Goal: Check status: Check status

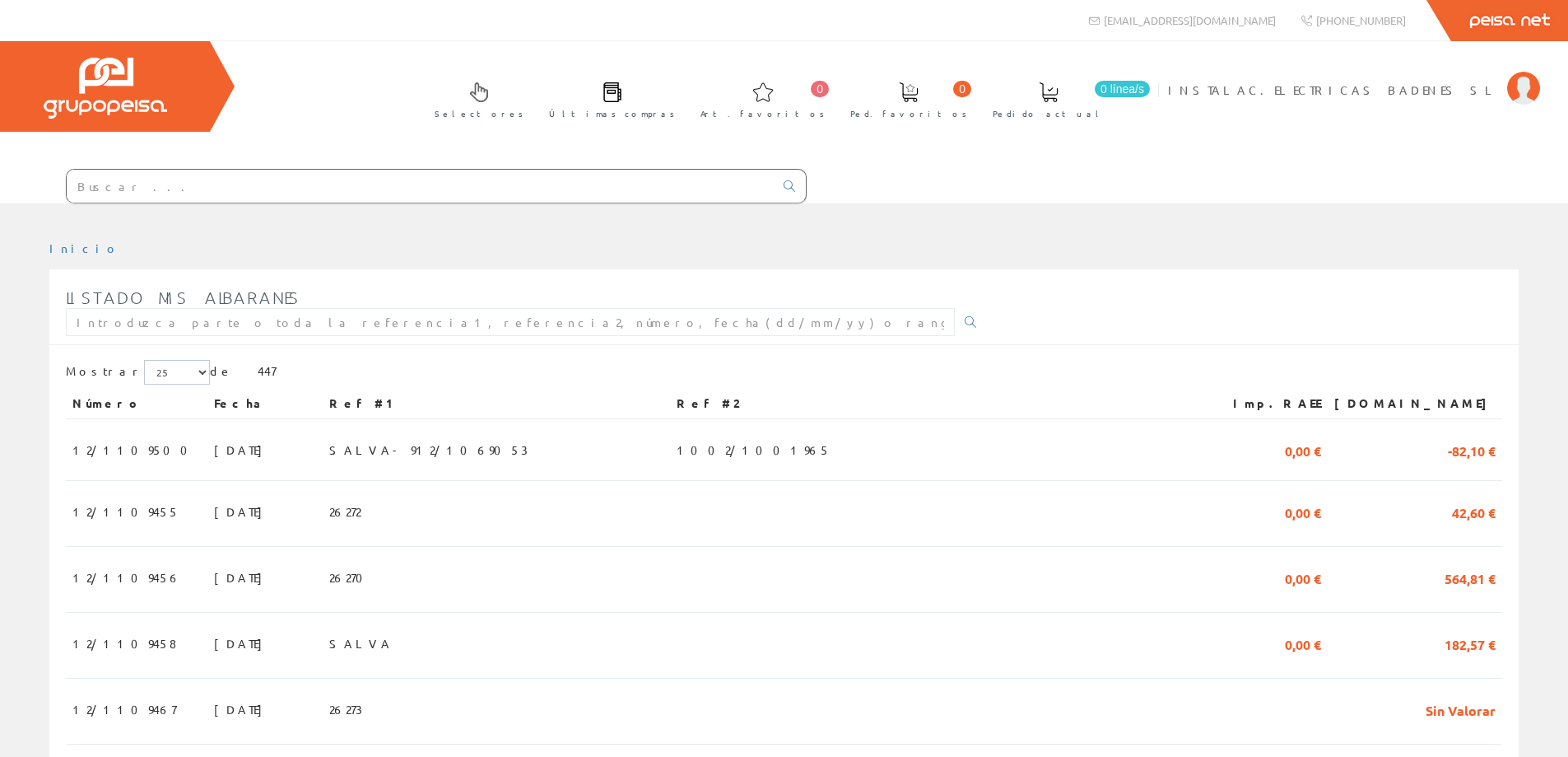
scroll to position [1420, 0]
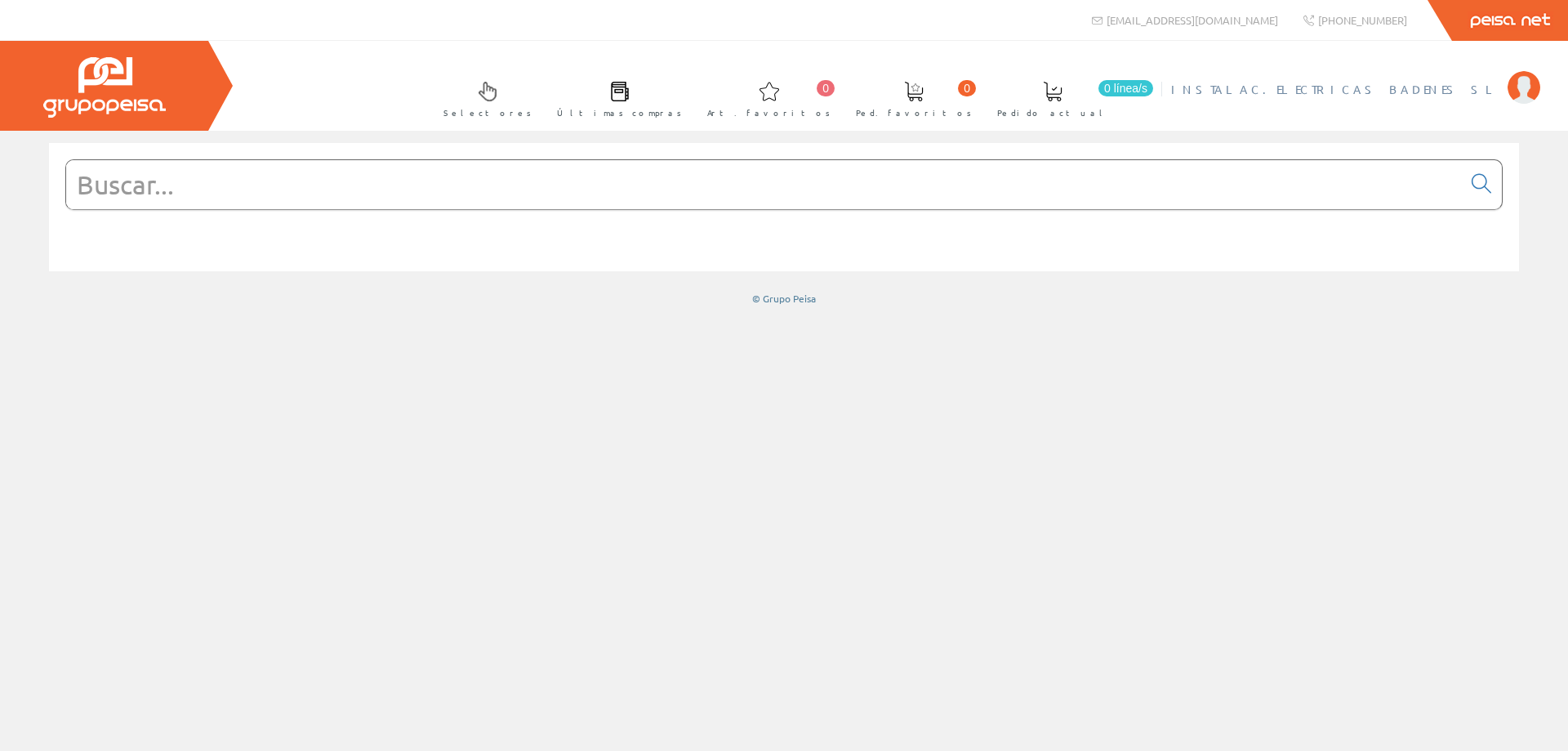
click at [1419, 88] on span "INSTALAC.ELECTRICAS BADENES SL" at bounding box center [1335, 89] width 328 height 16
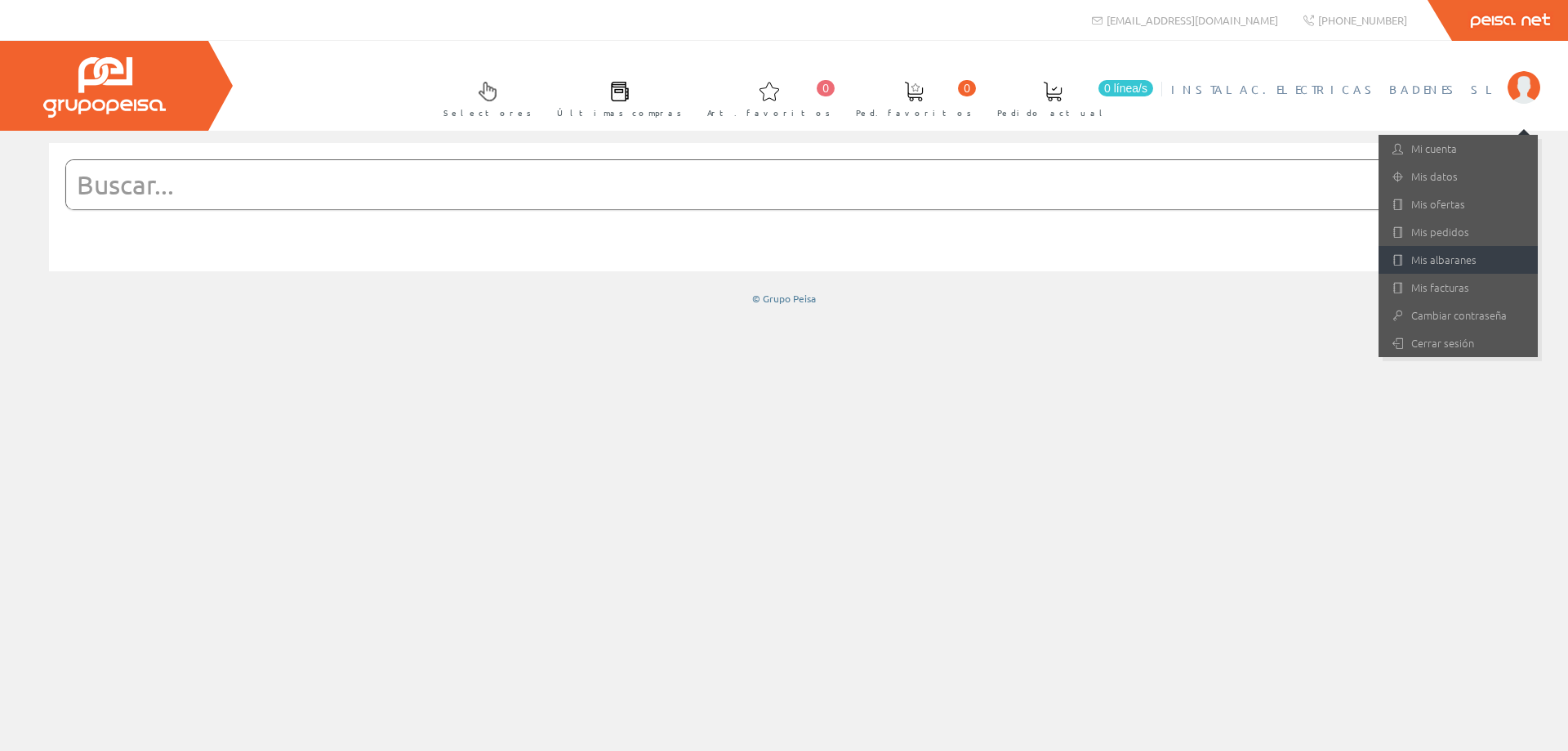
click at [1456, 255] on link "Mis albaranes" at bounding box center [1458, 260] width 159 height 28
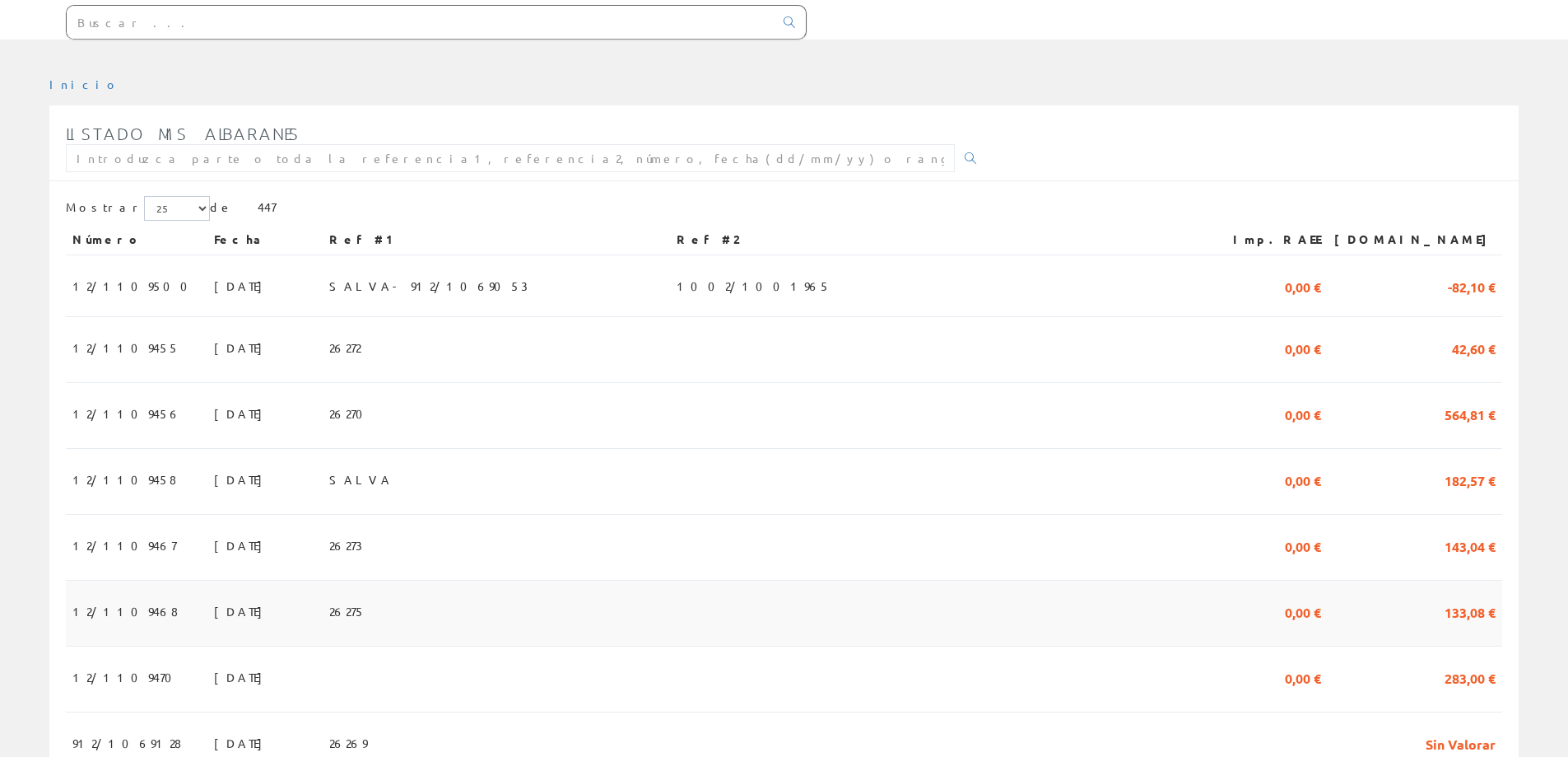
scroll to position [165, 0]
click at [86, 607] on span "12/1109468" at bounding box center [125, 610] width 105 height 28
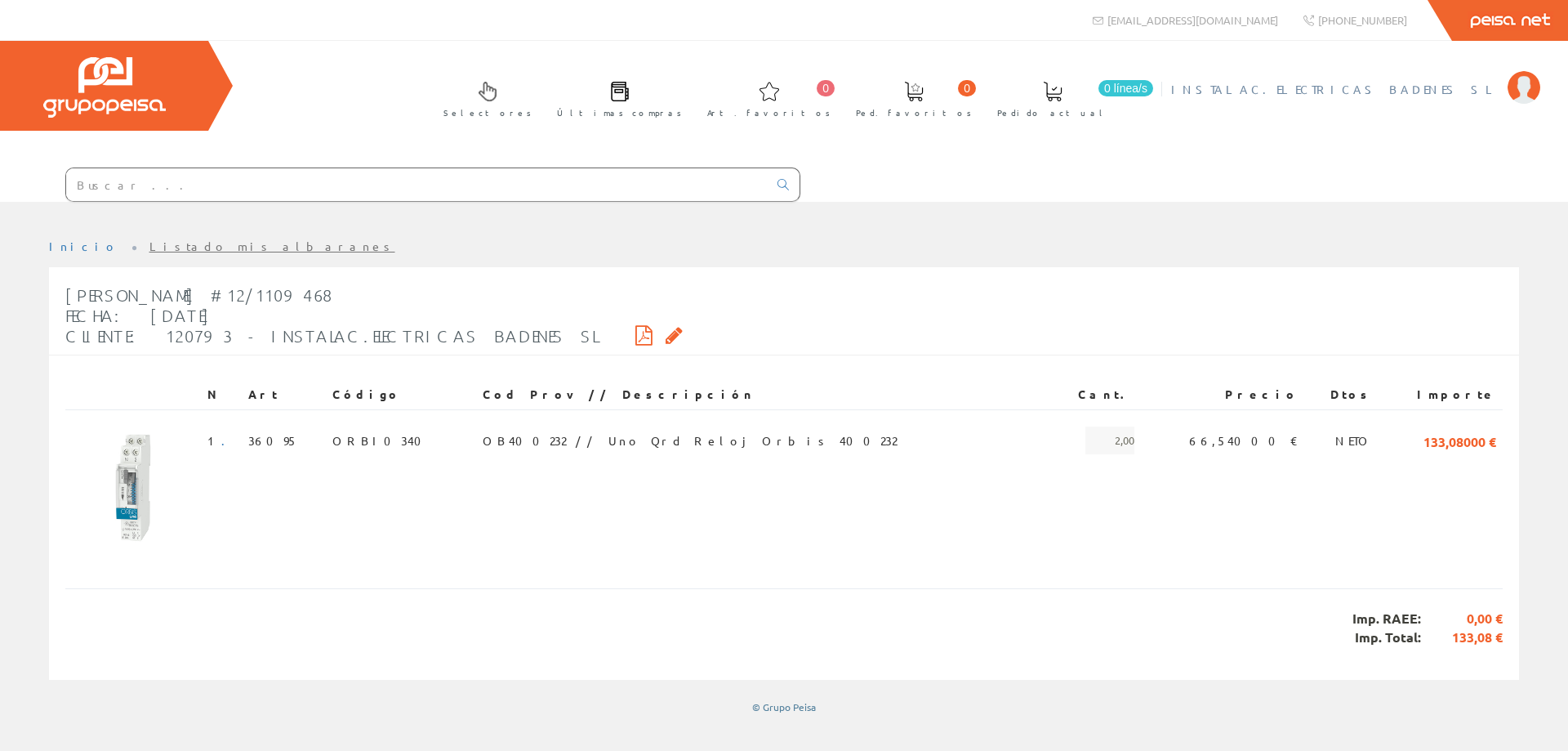
click at [1418, 91] on span "INSTALAC.ELECTRICAS BADENES SL" at bounding box center [1335, 89] width 328 height 16
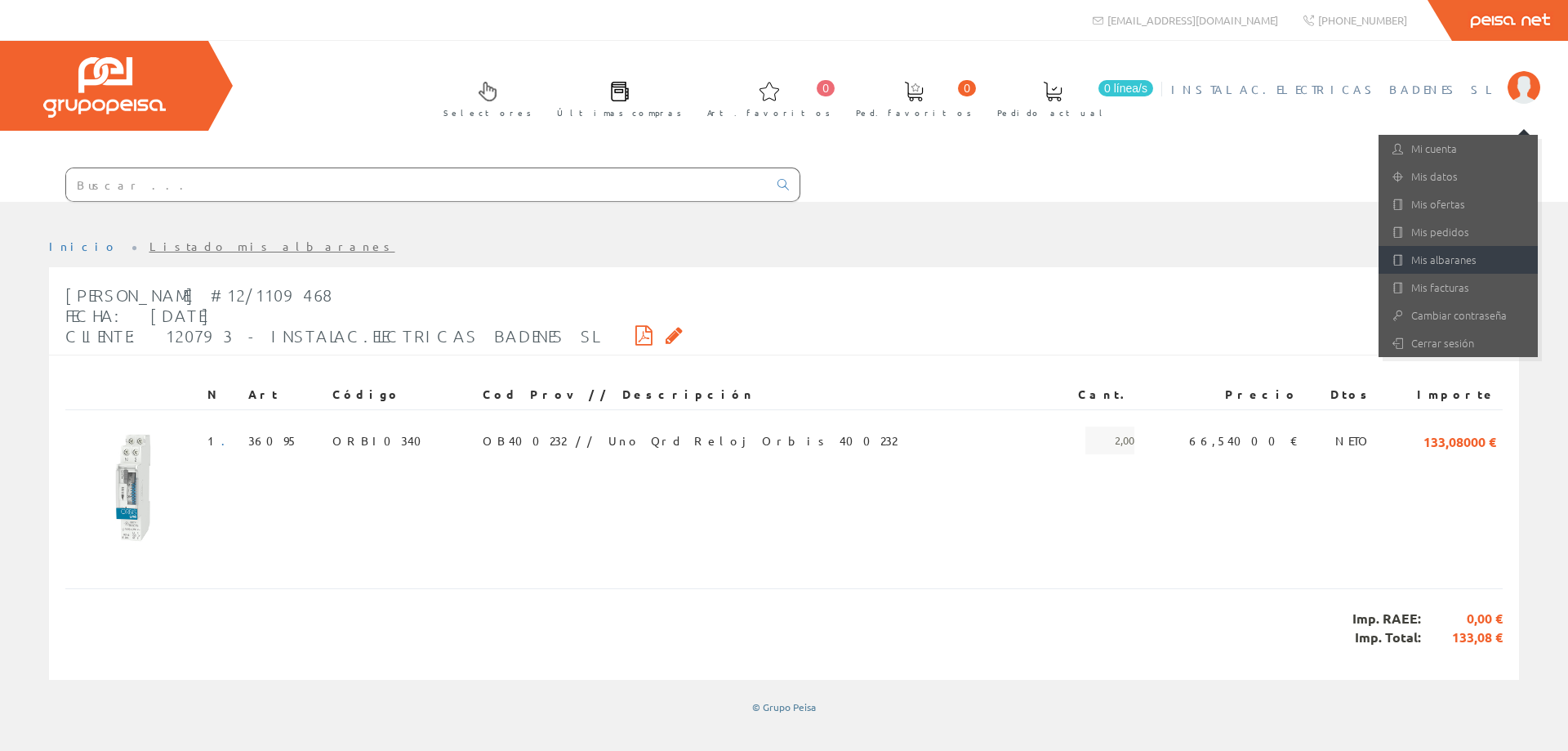
click at [1449, 260] on link "Mis albaranes" at bounding box center [1458, 260] width 159 height 28
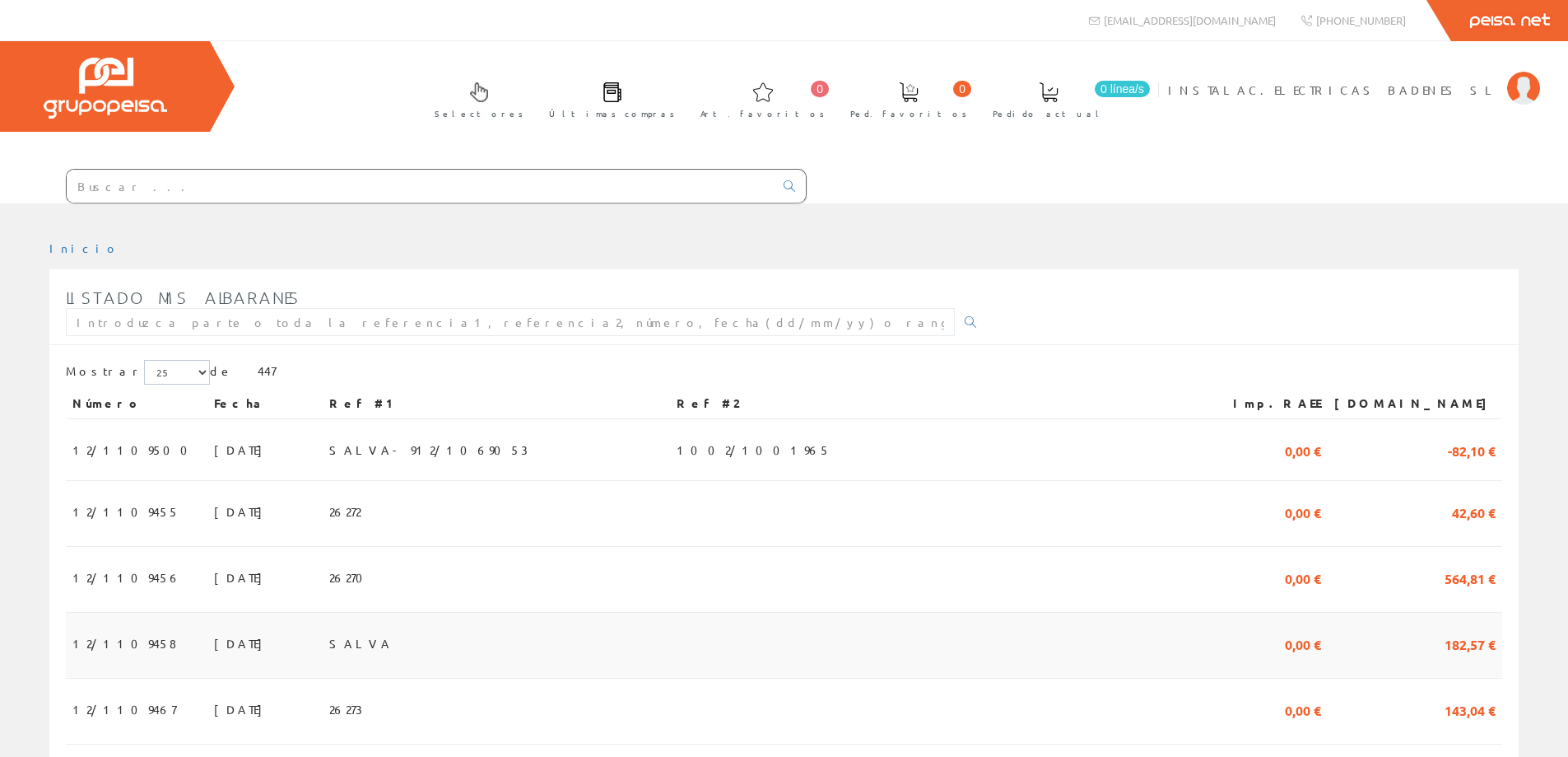
scroll to position [82, 0]
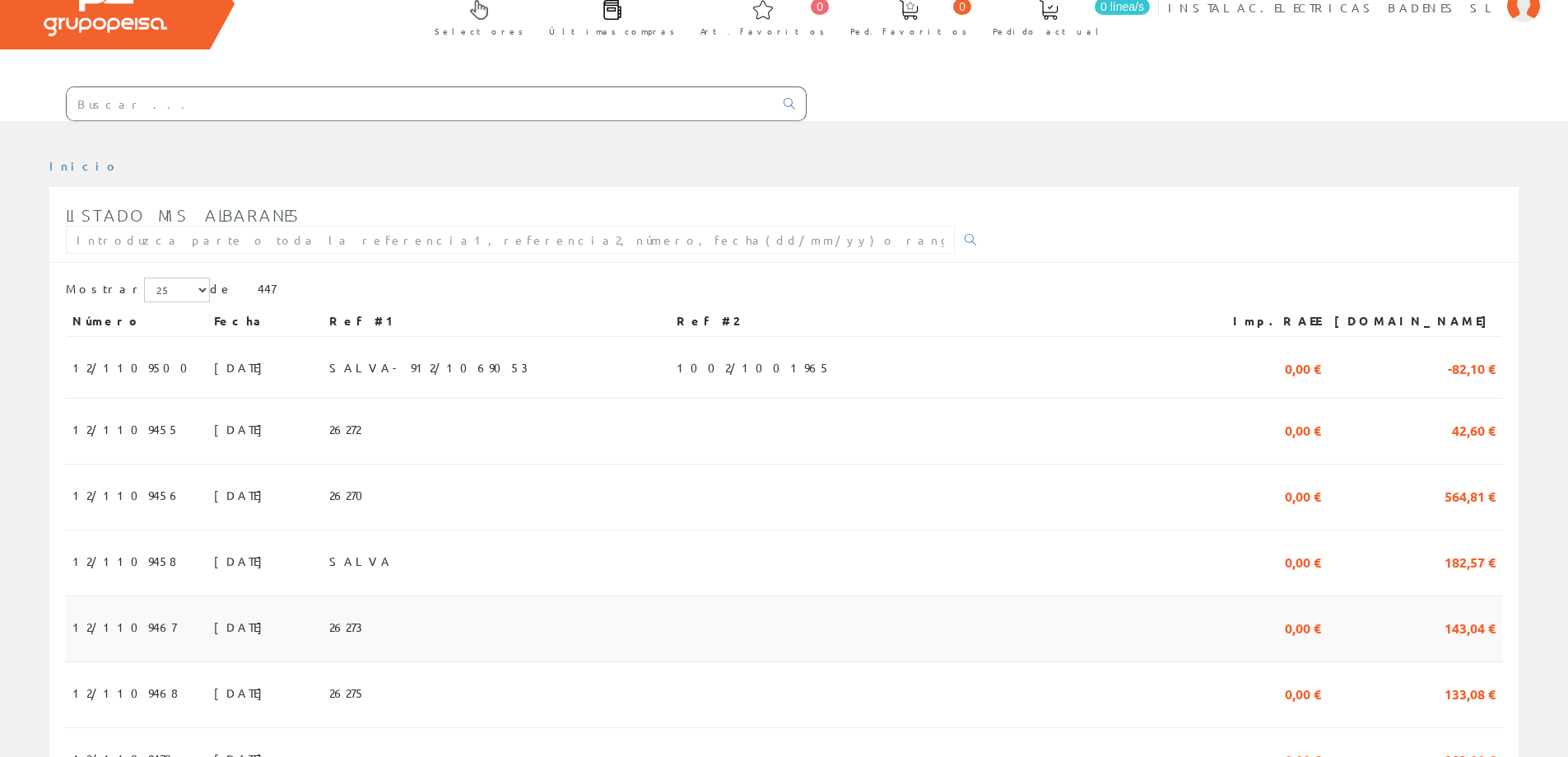
click at [136, 628] on td "12/1109467" at bounding box center [136, 628] width 142 height 66
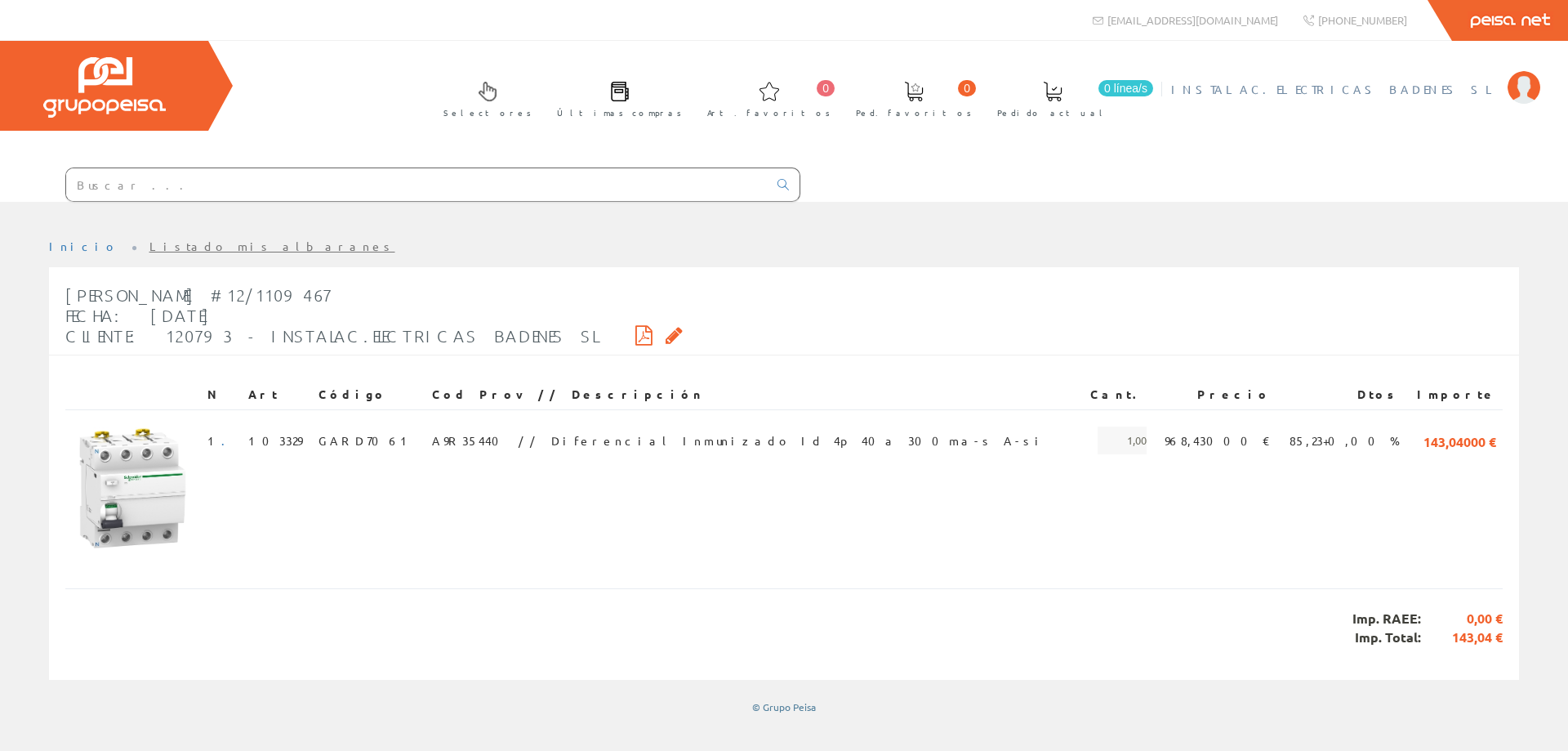
click at [1404, 88] on span "INSTALAC.ELECTRICAS BADENES SL" at bounding box center [1335, 89] width 328 height 16
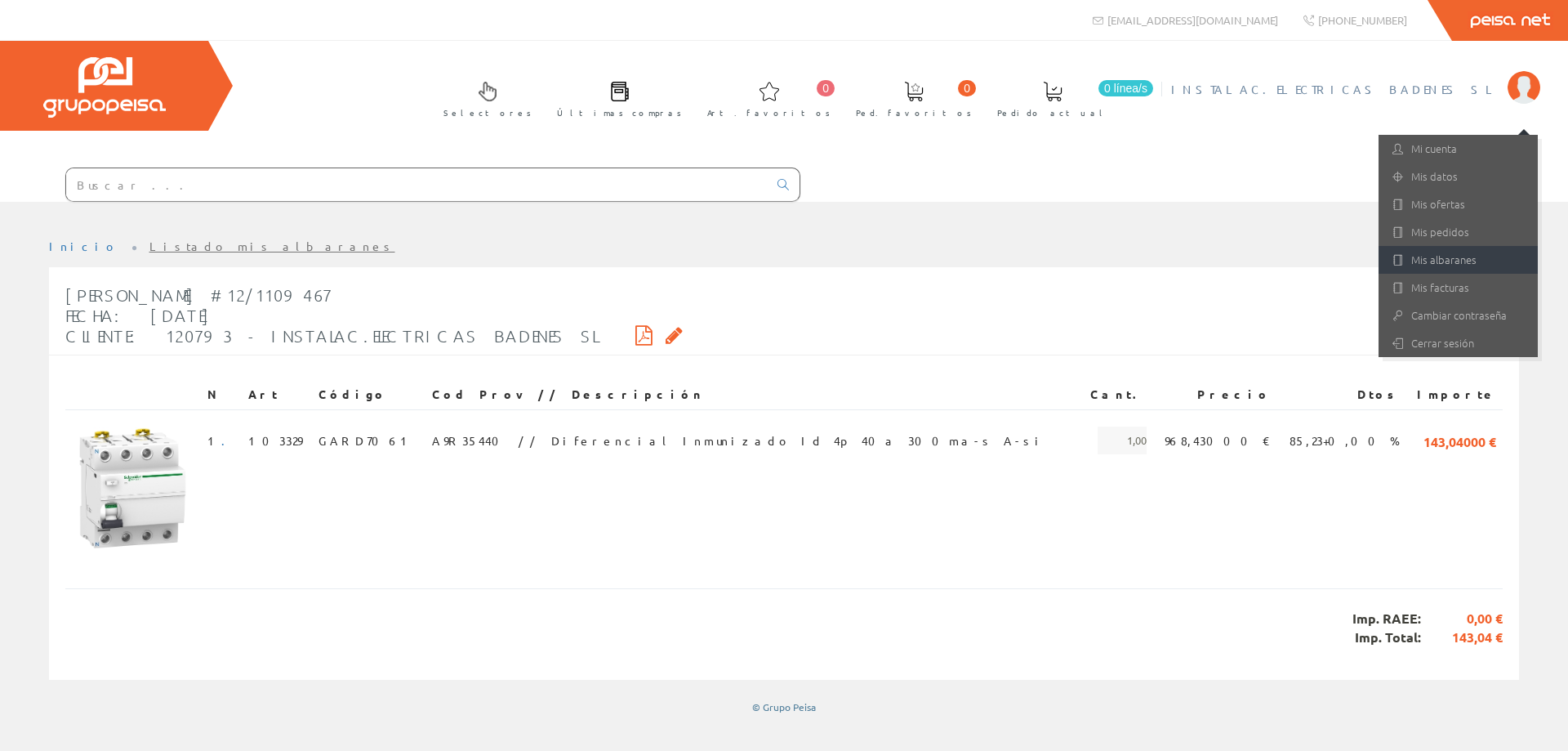
click at [1442, 254] on link "Mis albaranes" at bounding box center [1458, 260] width 159 height 28
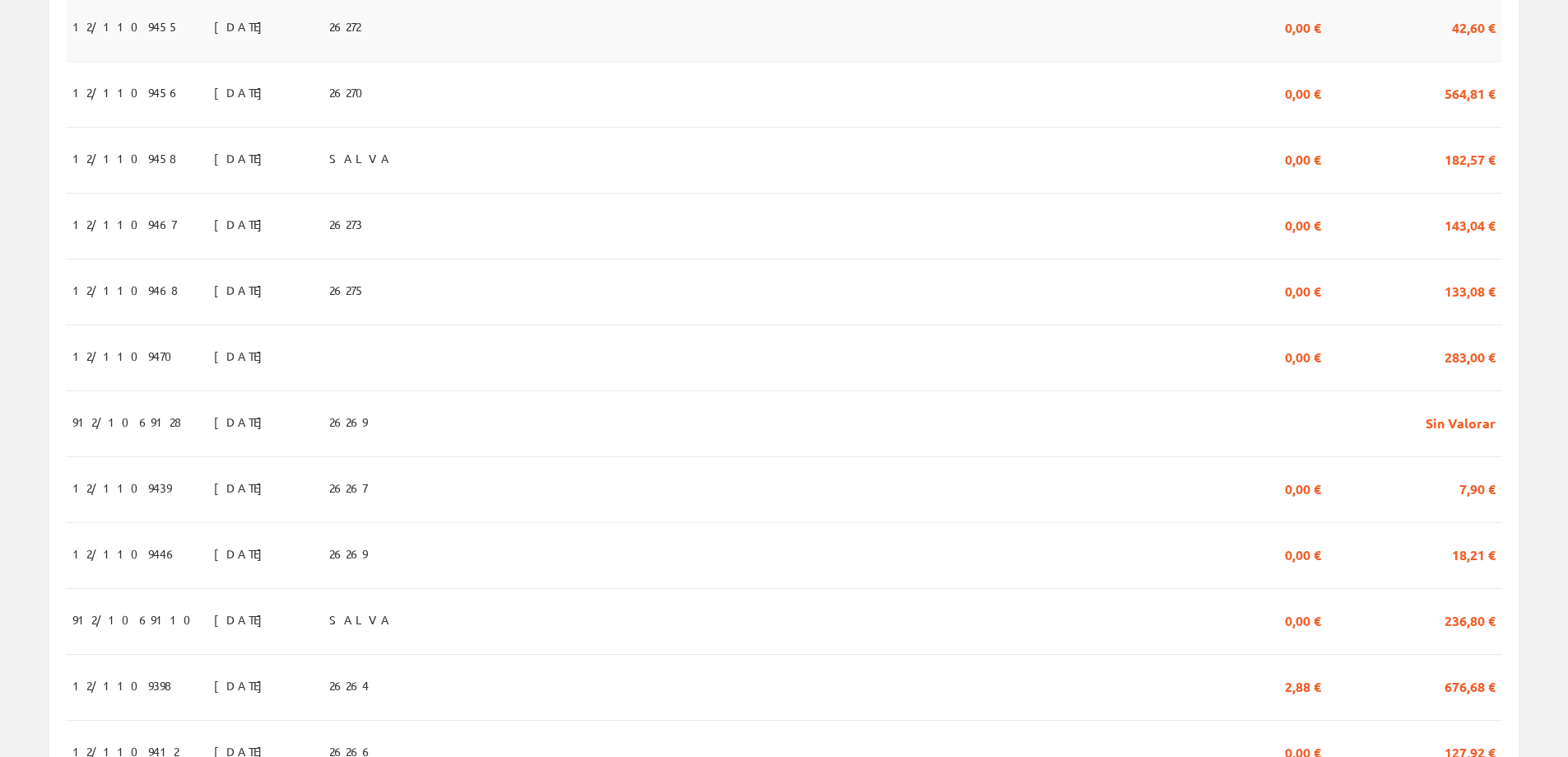
scroll to position [494, 0]
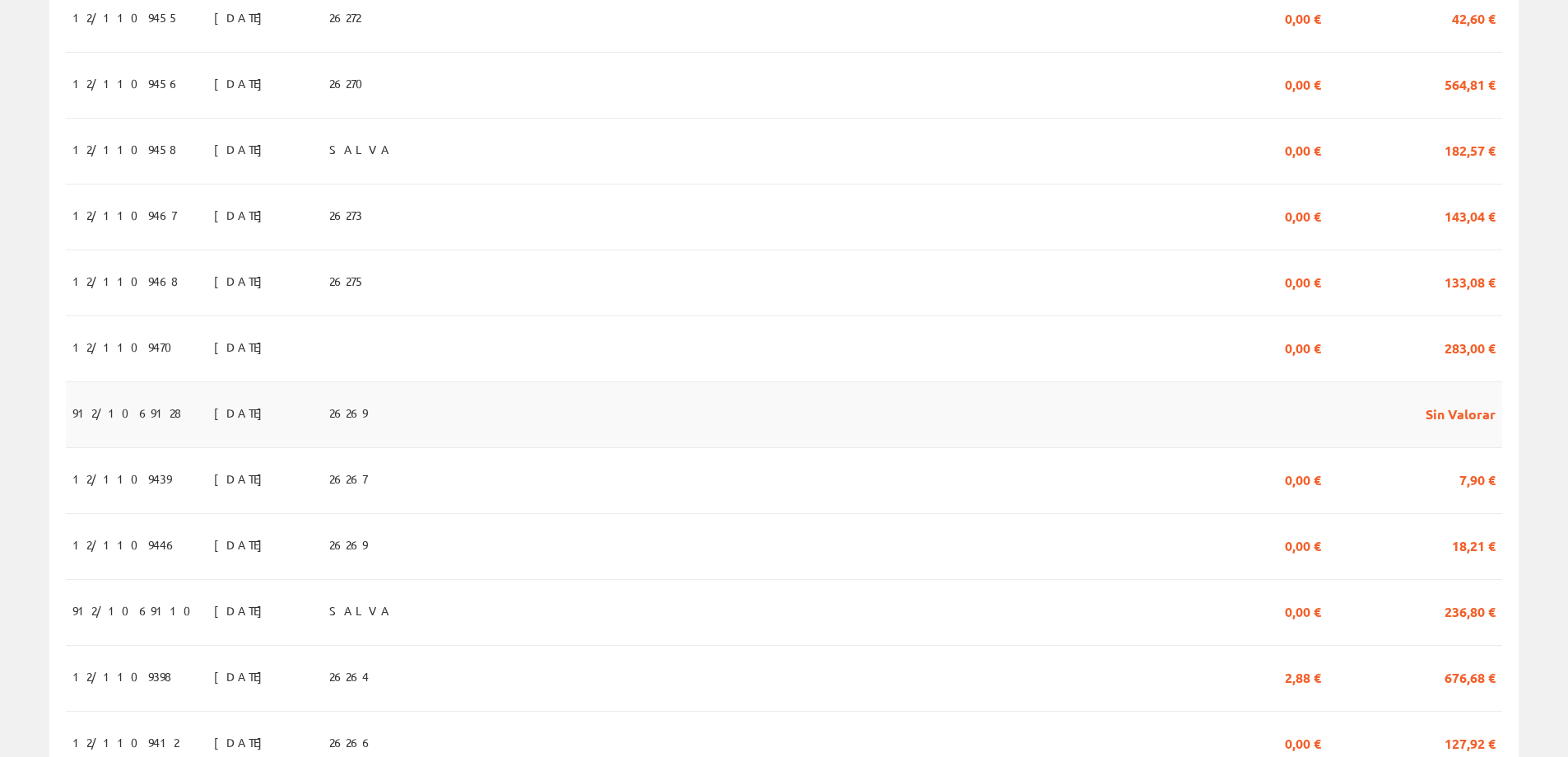
click at [114, 419] on span "912/1069128" at bounding box center [127, 412] width 108 height 28
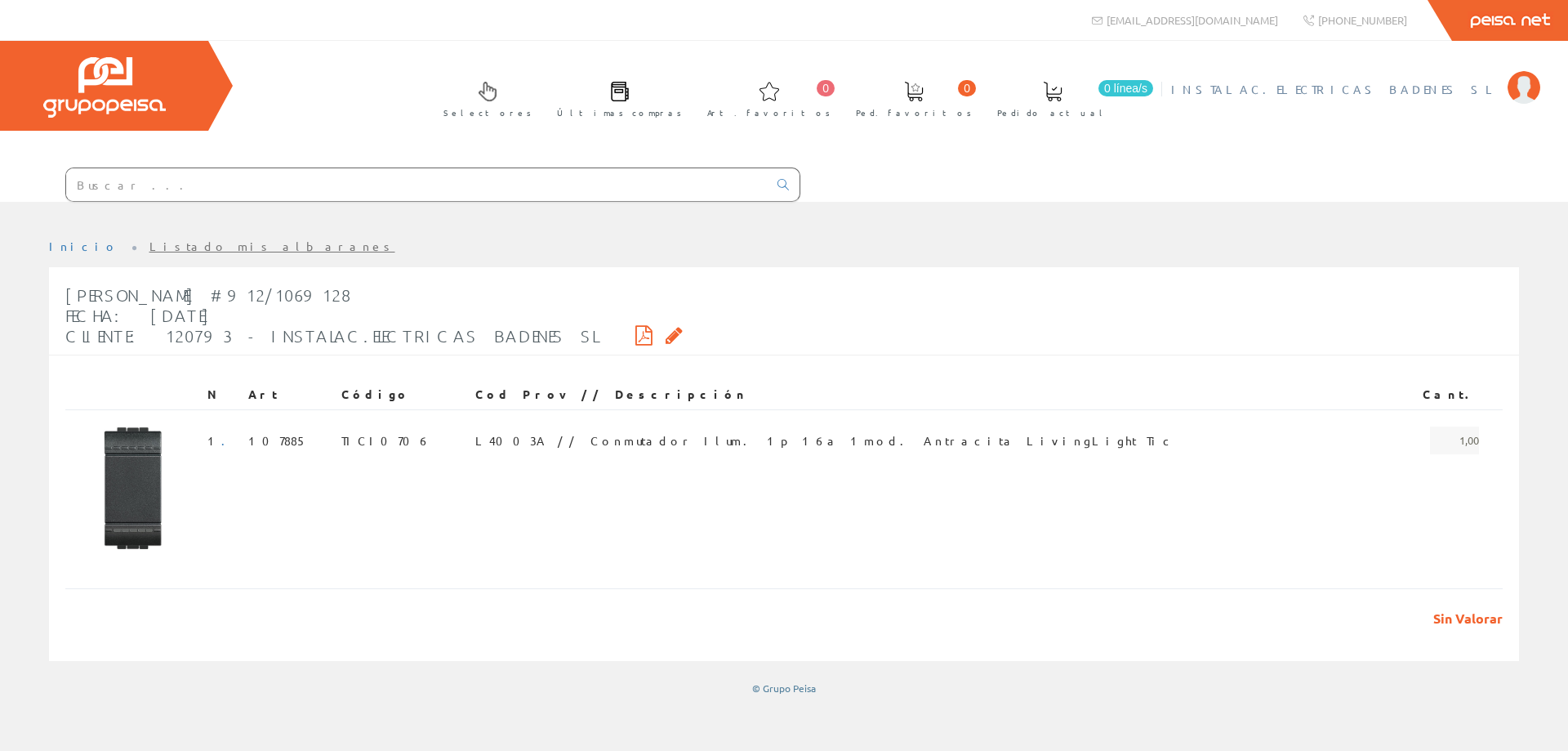
click at [1466, 86] on span "INSTALAC.ELECTRICAS BADENES SL" at bounding box center [1335, 89] width 328 height 16
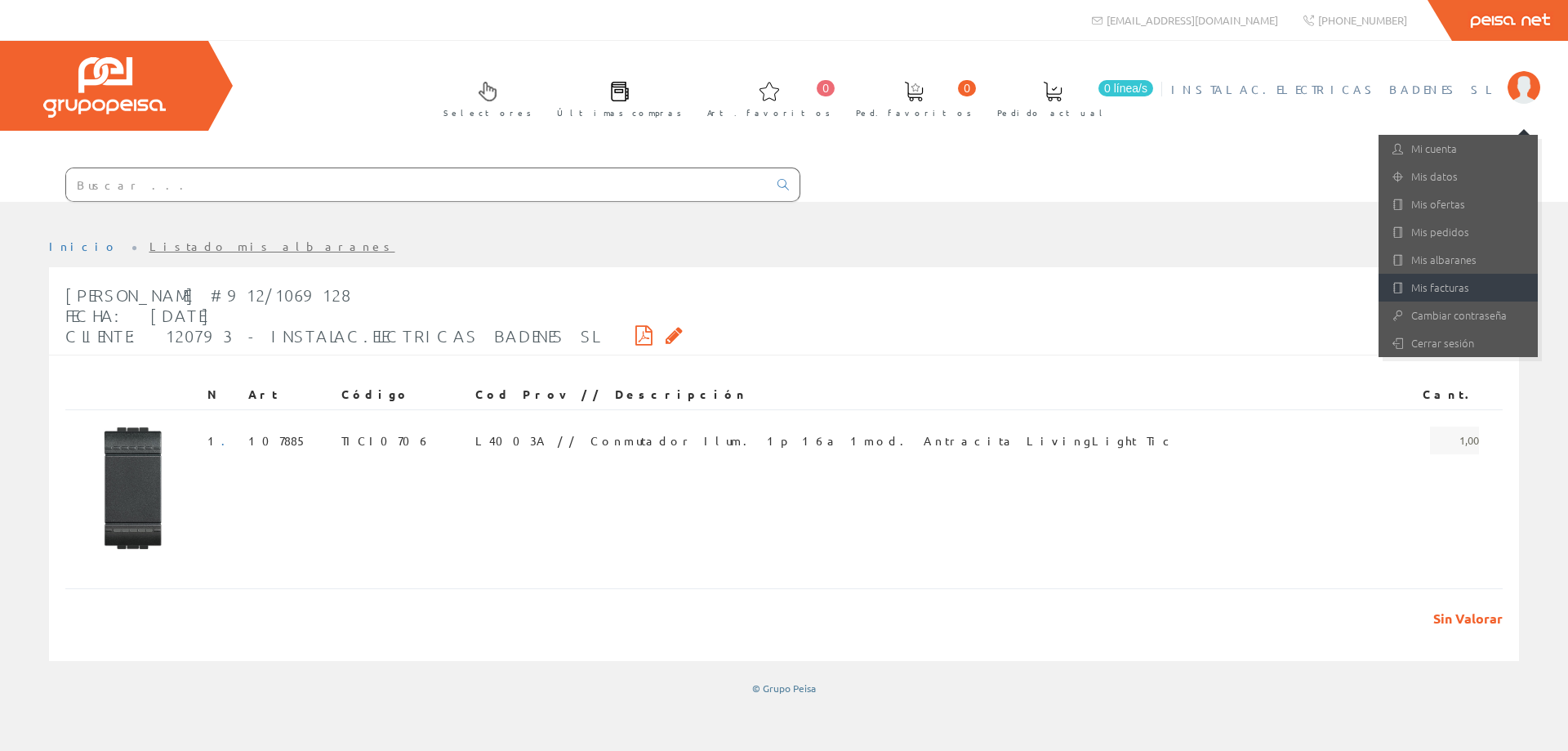
click at [1435, 285] on link "Mis facturas" at bounding box center [1458, 287] width 159 height 28
